Goal: Transaction & Acquisition: Register for event/course

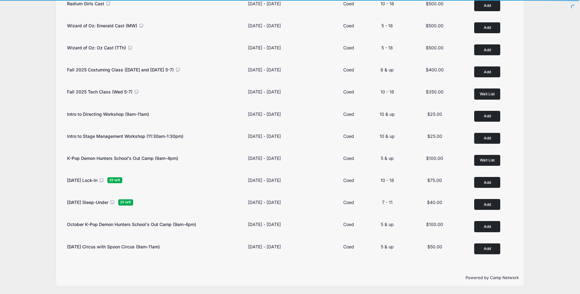
scroll to position [60, 0]
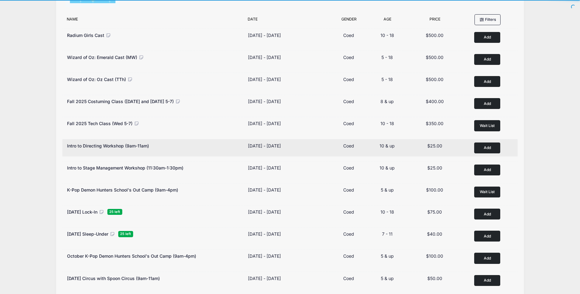
click at [489, 148] on button "Add to Cart" at bounding box center [487, 147] width 26 height 11
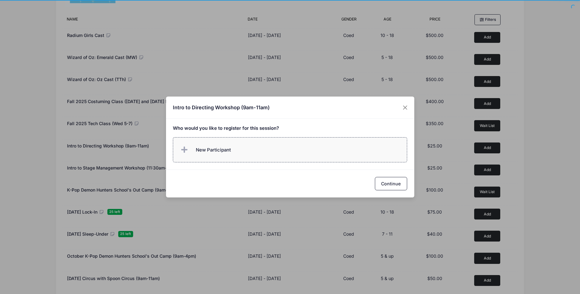
click at [230, 152] on span "New Participant" at bounding box center [213, 150] width 35 height 7
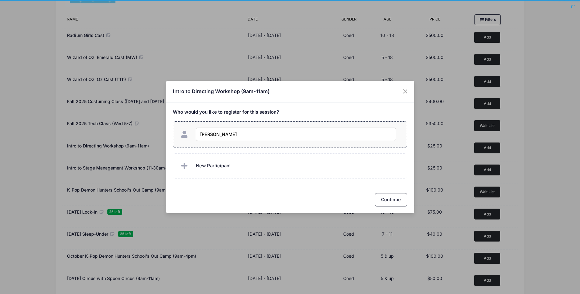
type input "Hannah Sommers"
checkbox input "true"
click at [384, 204] on button "Continue" at bounding box center [391, 199] width 32 height 13
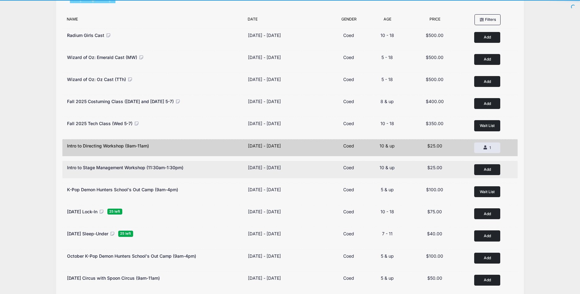
click at [491, 169] on button "Add to Cart" at bounding box center [487, 169] width 26 height 11
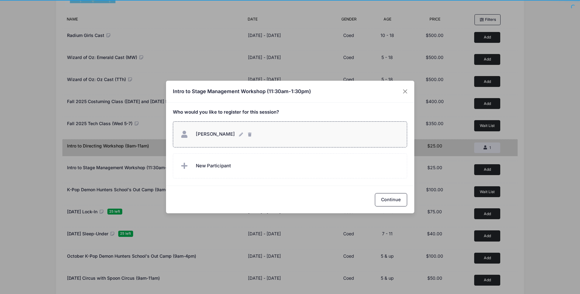
click at [226, 137] on span "Hannah Sommers Hannah Sommers" at bounding box center [215, 134] width 39 height 7
checkbox input "true"
click at [388, 200] on button "Continue" at bounding box center [391, 199] width 32 height 13
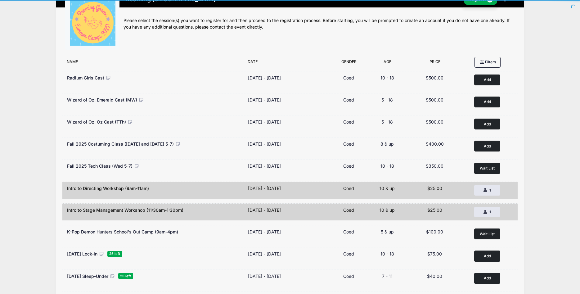
scroll to position [0, 0]
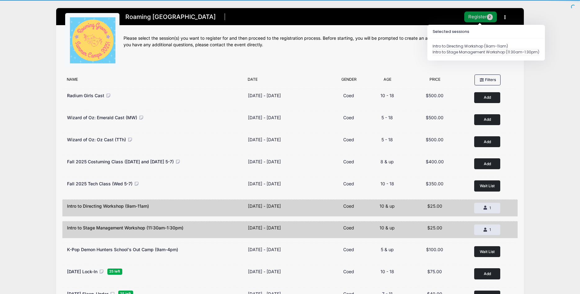
click at [477, 18] on button "Register 2" at bounding box center [480, 16] width 33 height 11
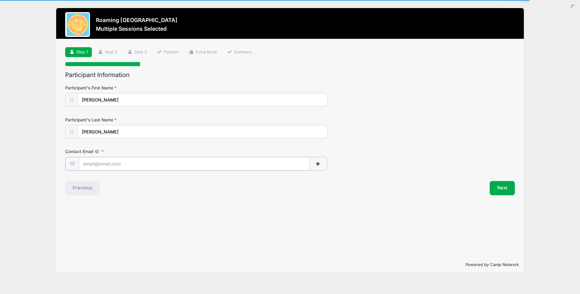
click at [104, 165] on input "Contact Email" at bounding box center [194, 163] width 231 height 13
type input "[EMAIL_ADDRESS][DOMAIN_NAME]"
click at [512, 190] on button "Next" at bounding box center [502, 187] width 25 height 14
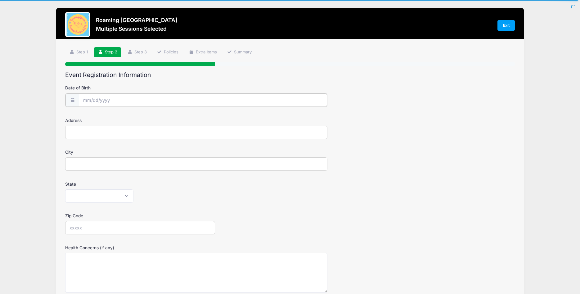
click at [90, 101] on input "Date of Birth" at bounding box center [203, 99] width 248 height 13
click at [134, 115] on input "2025" at bounding box center [137, 116] width 20 height 9
click at [144, 119] on span at bounding box center [145, 118] width 4 height 5
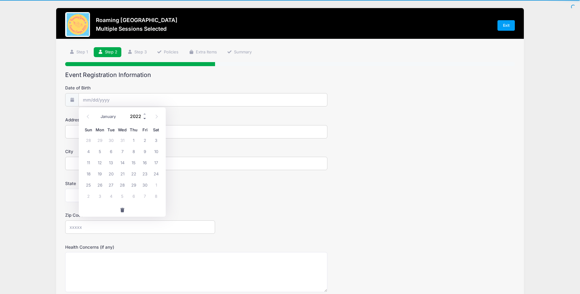
click at [144, 119] on span at bounding box center [145, 118] width 4 height 5
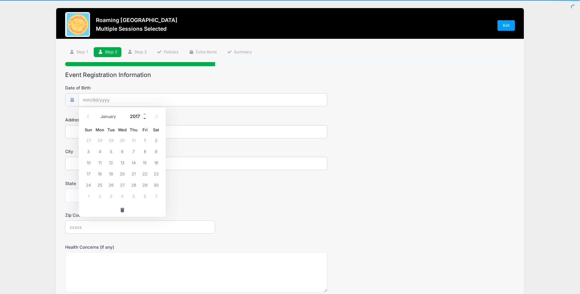
click at [144, 119] on span at bounding box center [145, 118] width 4 height 5
type input "2015"
click at [97, 113] on select "January February March April May June July August September October November De…" at bounding box center [111, 117] width 28 height 8
select select "4"
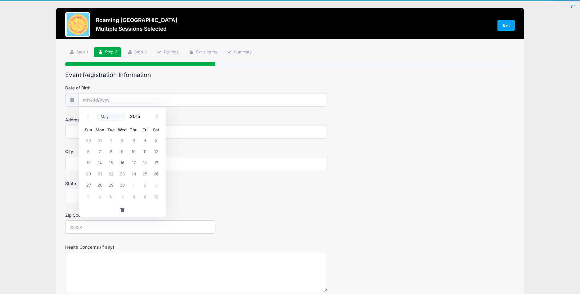
click option "May" at bounding box center [0, 0] width 0 height 0
click at [156, 162] on span "16" at bounding box center [156, 162] width 11 height 11
type input "[DATE]"
click at [99, 129] on input "Address" at bounding box center [196, 131] width 262 height 13
type input "[STREET_ADDRESS]"
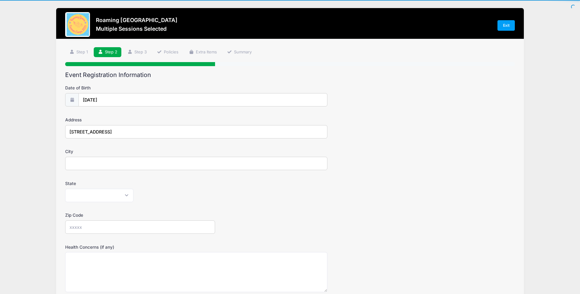
type input "[GEOGRAPHIC_DATA]"
select select "CO"
type input "80238"
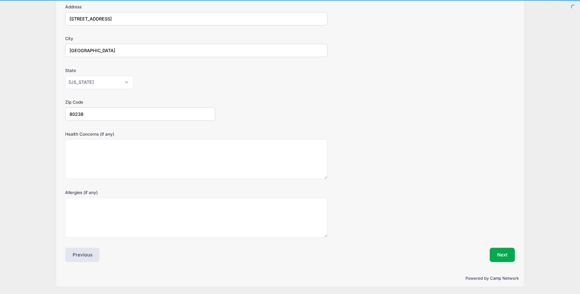
scroll to position [113, 0]
click at [499, 252] on button "Next" at bounding box center [502, 254] width 25 height 14
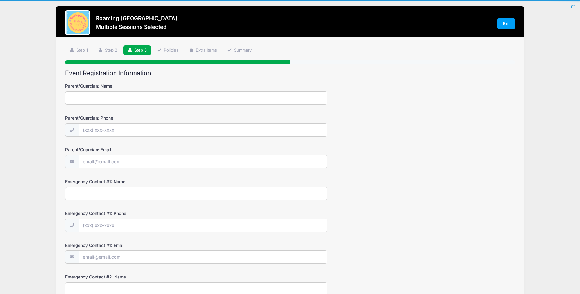
scroll to position [0, 0]
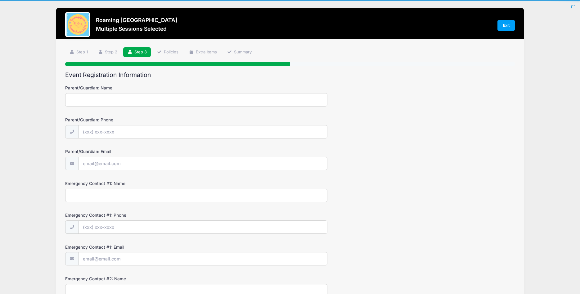
click at [148, 98] on input "Parent/Guardian: Name" at bounding box center [196, 99] width 262 height 13
type input "[PERSON_NAME]"
type input "[PHONE_NUMBER]"
drag, startPoint x: 84, startPoint y: 100, endPoint x: 58, endPoint y: 100, distance: 25.8
click at [65, 100] on input "[PERSON_NAME]" at bounding box center [196, 99] width 262 height 13
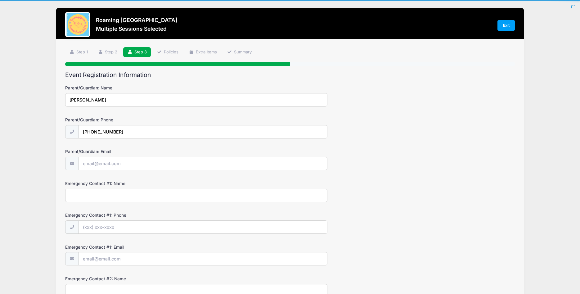
type input "[PERSON_NAME]"
drag, startPoint x: 109, startPoint y: 135, endPoint x: 27, endPoint y: 129, distance: 82.4
click at [79, 129] on input "[PHONE_NUMBER]" at bounding box center [203, 131] width 248 height 13
type input "(0"
type input "[PHONE_NUMBER]"
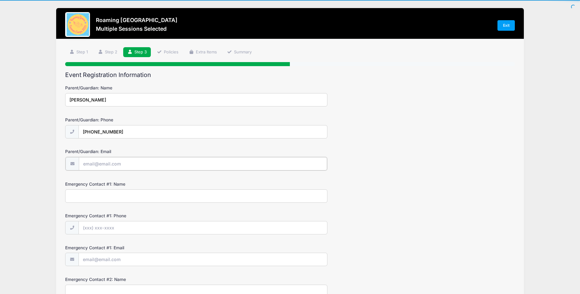
click at [95, 166] on input "Parent/Guardian: Email" at bounding box center [203, 163] width 248 height 13
type input "[EMAIL_ADDRESS][DOMAIN_NAME]"
type input "[PERSON_NAME]"
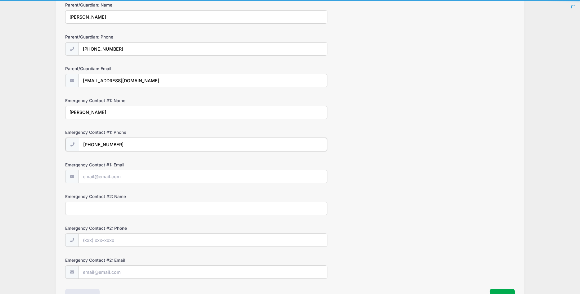
scroll to position [95, 0]
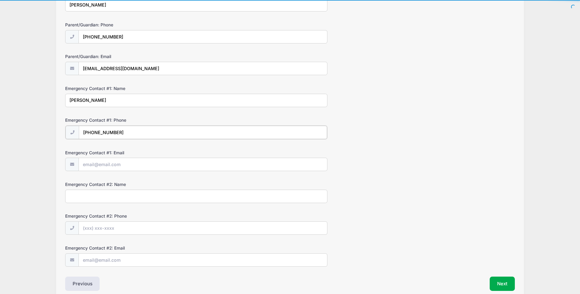
type input "[PHONE_NUMBER]"
click at [116, 163] on input "Emergency Contact #1: Email" at bounding box center [203, 163] width 248 height 13
drag, startPoint x: 159, startPoint y: 66, endPoint x: 14, endPoint y: 70, distance: 144.4
click at [79, 70] on input "[EMAIL_ADDRESS][DOMAIN_NAME]" at bounding box center [203, 68] width 248 height 13
click at [98, 169] on input "Emergency Contact #1: Email" at bounding box center [203, 163] width 248 height 13
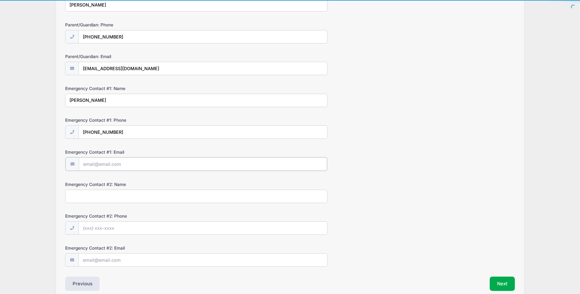
paste input "[EMAIL_ADDRESS][DOMAIN_NAME]"
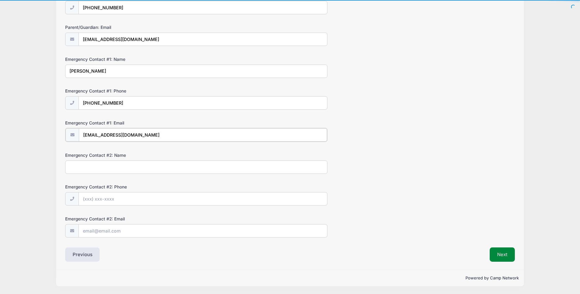
type input "[EMAIL_ADDRESS][DOMAIN_NAME]"
click at [507, 254] on button "Next" at bounding box center [502, 254] width 25 height 14
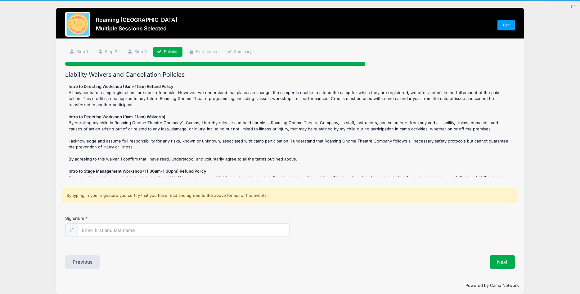
scroll to position [0, 0]
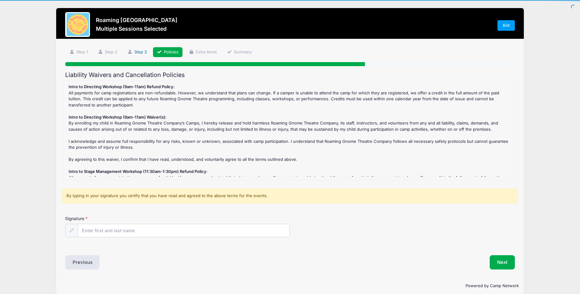
click at [137, 53] on link "Step 3" at bounding box center [137, 52] width 28 height 10
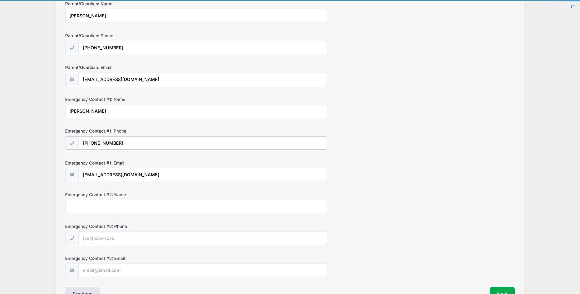
scroll to position [95, 0]
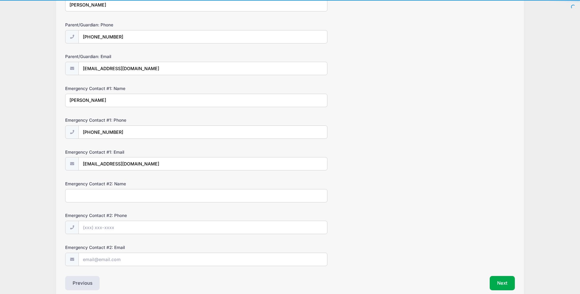
click at [92, 187] on div "Emergency Contact #2: Name" at bounding box center [290, 192] width 450 height 22
click at [85, 194] on input "Emergency Contact #2: Name" at bounding box center [196, 195] width 262 height 13
type input "[PERSON_NAME]"
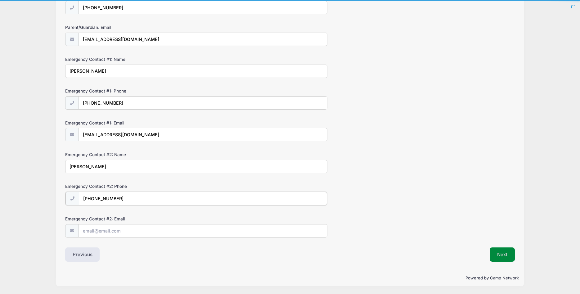
type input "[PHONE_NUMBER]"
click at [502, 250] on button "Next" at bounding box center [502, 254] width 25 height 14
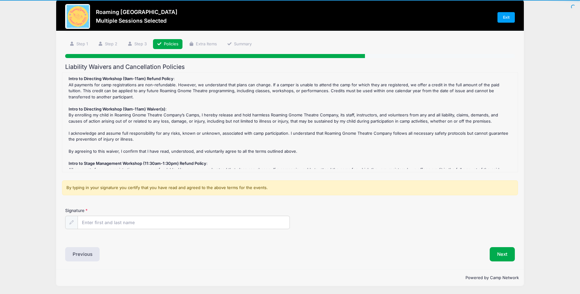
scroll to position [0, 0]
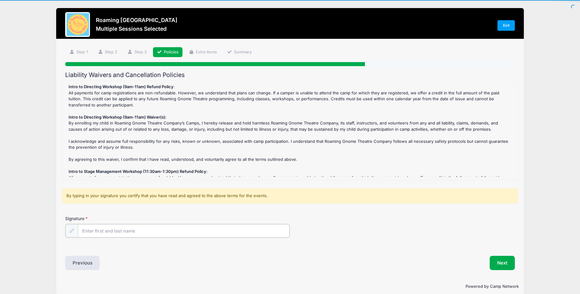
click at [115, 233] on input "Signature" at bounding box center [184, 230] width 212 height 13
type input "[PERSON_NAME]"
click at [507, 264] on button "Next" at bounding box center [502, 262] width 25 height 14
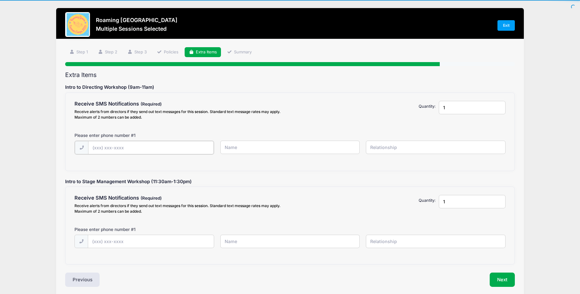
click at [142, 151] on input "text" at bounding box center [151, 147] width 126 height 13
type input "[PHONE_NUMBER]"
click at [254, 142] on input "text" at bounding box center [290, 147] width 140 height 13
type input "[PERSON_NAME]"
type input "father"
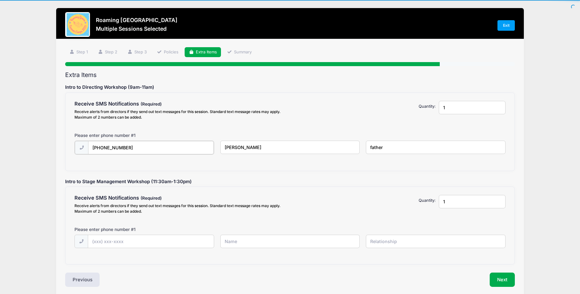
drag, startPoint x: 147, startPoint y: 149, endPoint x: 88, endPoint y: 142, distance: 59.1
click at [88, 142] on input "[PHONE_NUMBER]" at bounding box center [151, 147] width 126 height 13
click at [112, 236] on input "text" at bounding box center [151, 240] width 126 height 13
paste input "[PHONE_NUMBER]"
type input "[PHONE_NUMBER]"
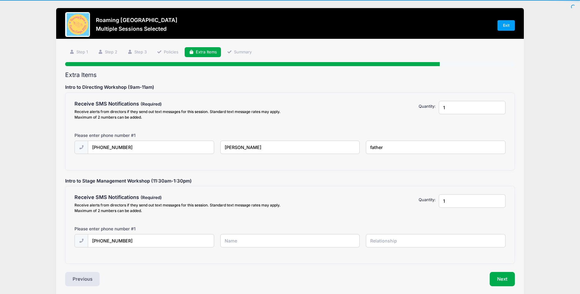
drag, startPoint x: 279, startPoint y: 147, endPoint x: 223, endPoint y: 146, distance: 55.9
click at [223, 146] on input "[PERSON_NAME]" at bounding box center [290, 147] width 140 height 13
click at [262, 239] on input "text" at bounding box center [290, 240] width 140 height 13
paste input "[PERSON_NAME]"
type input "[PERSON_NAME]"
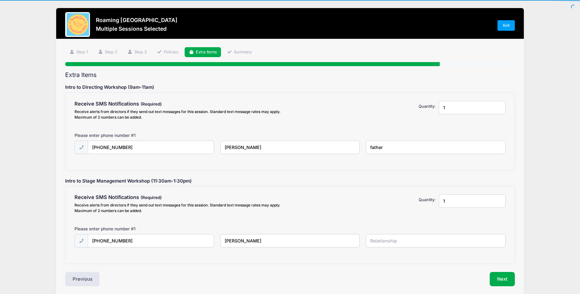
drag, startPoint x: 370, startPoint y: 146, endPoint x: 363, endPoint y: 145, distance: 6.9
click at [366, 145] on input "father" at bounding box center [436, 147] width 140 height 13
click at [400, 241] on input "text" at bounding box center [436, 240] width 140 height 13
paste input "father"
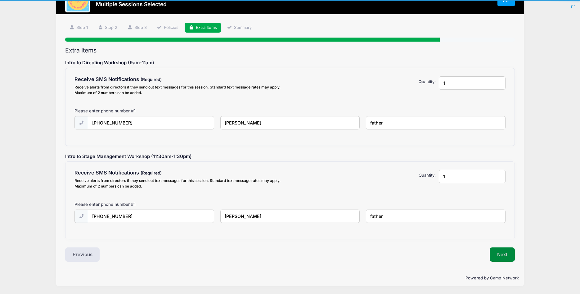
type input "father"
click at [510, 255] on button "Next" at bounding box center [502, 254] width 25 height 14
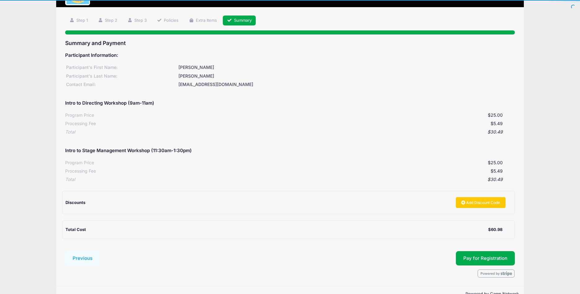
scroll to position [48, 0]
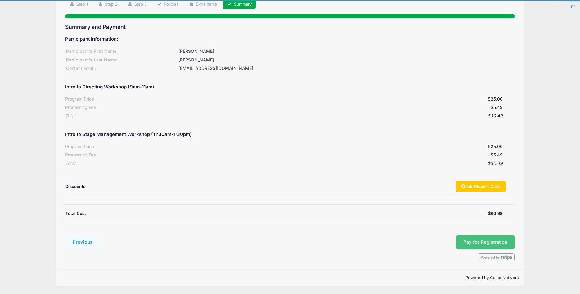
click at [488, 241] on button "Pay for Registration" at bounding box center [485, 242] width 59 height 14
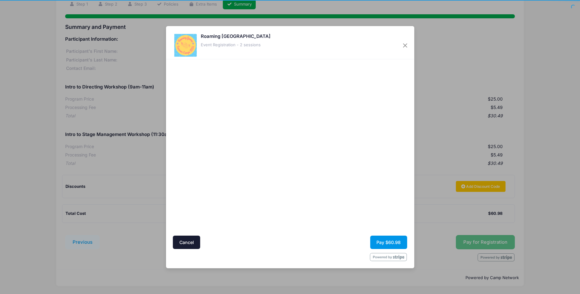
click at [392, 239] on button "Pay $60.98" at bounding box center [388, 242] width 37 height 13
